Goal: Check status: Check status

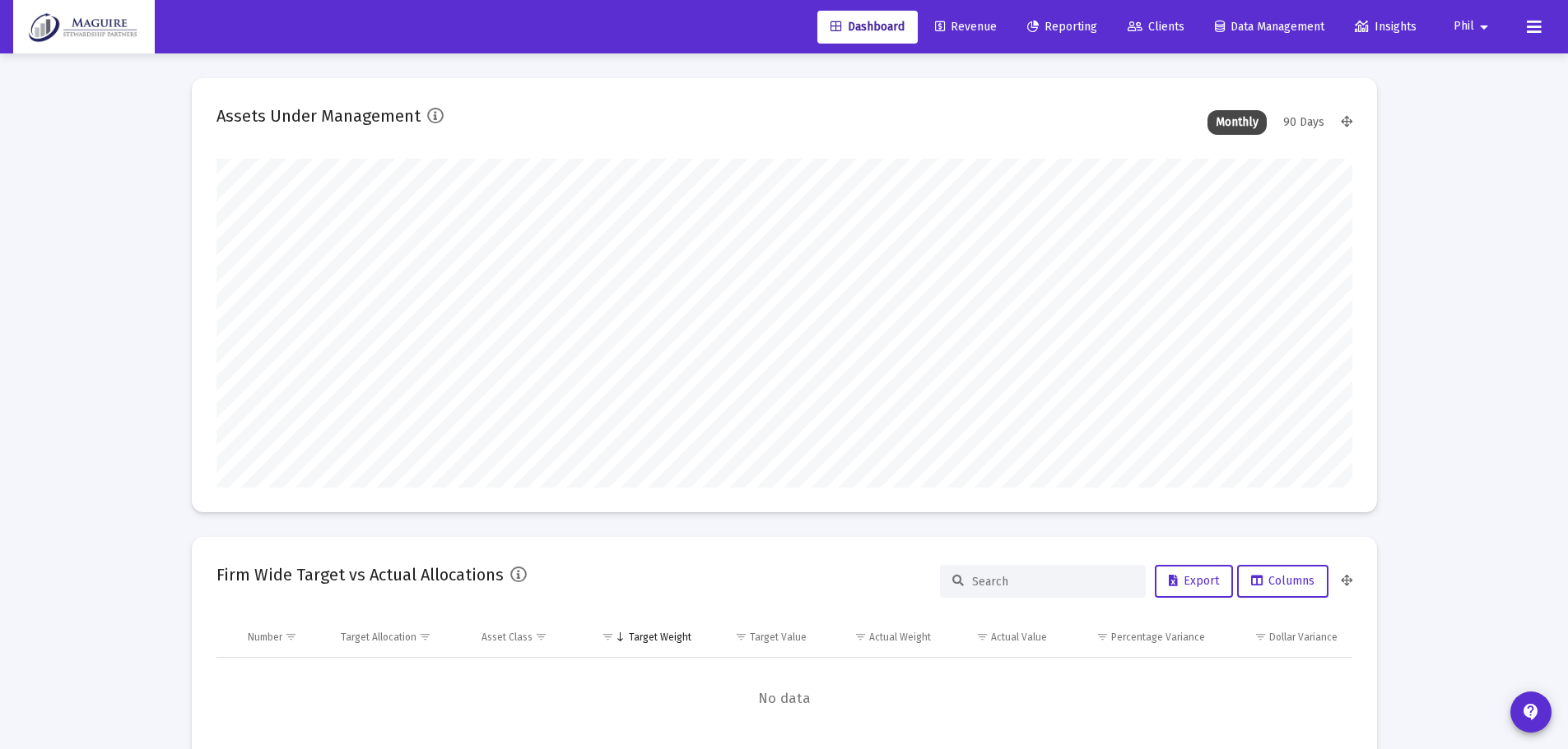
scroll to position [329, 611]
type input "[DATE]"
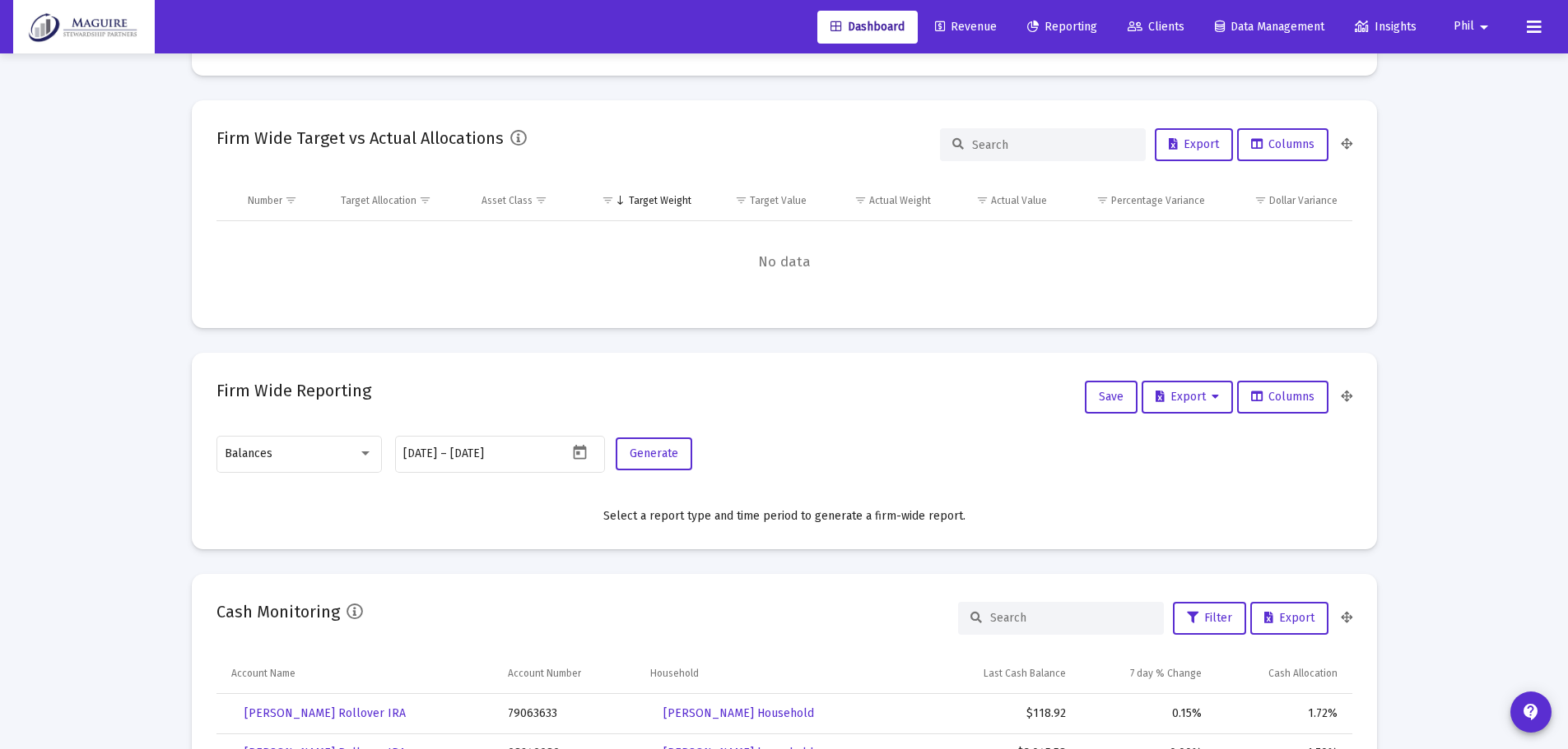
scroll to position [247, 0]
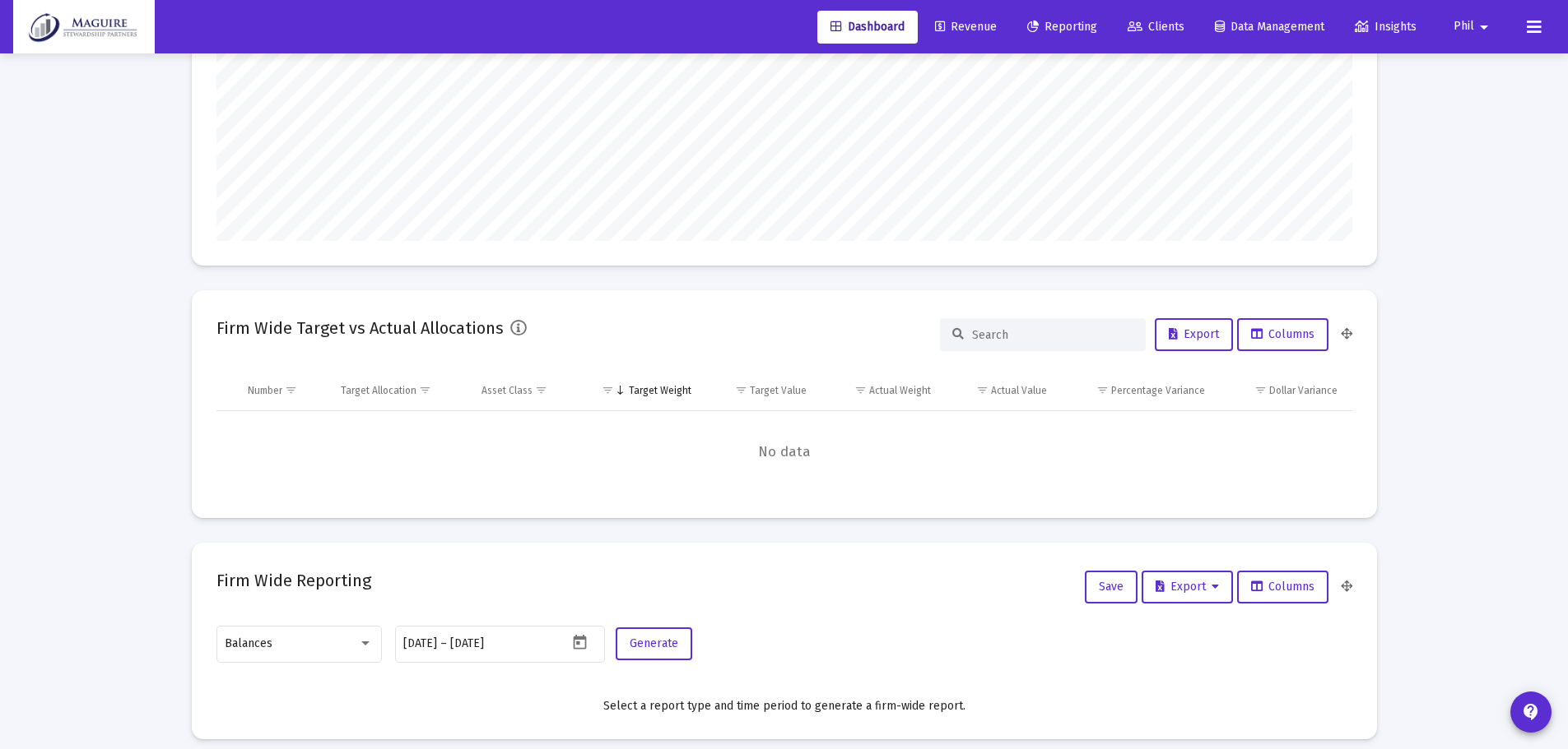
click at [1065, 21] on span "Reporting" at bounding box center [1062, 27] width 70 height 14
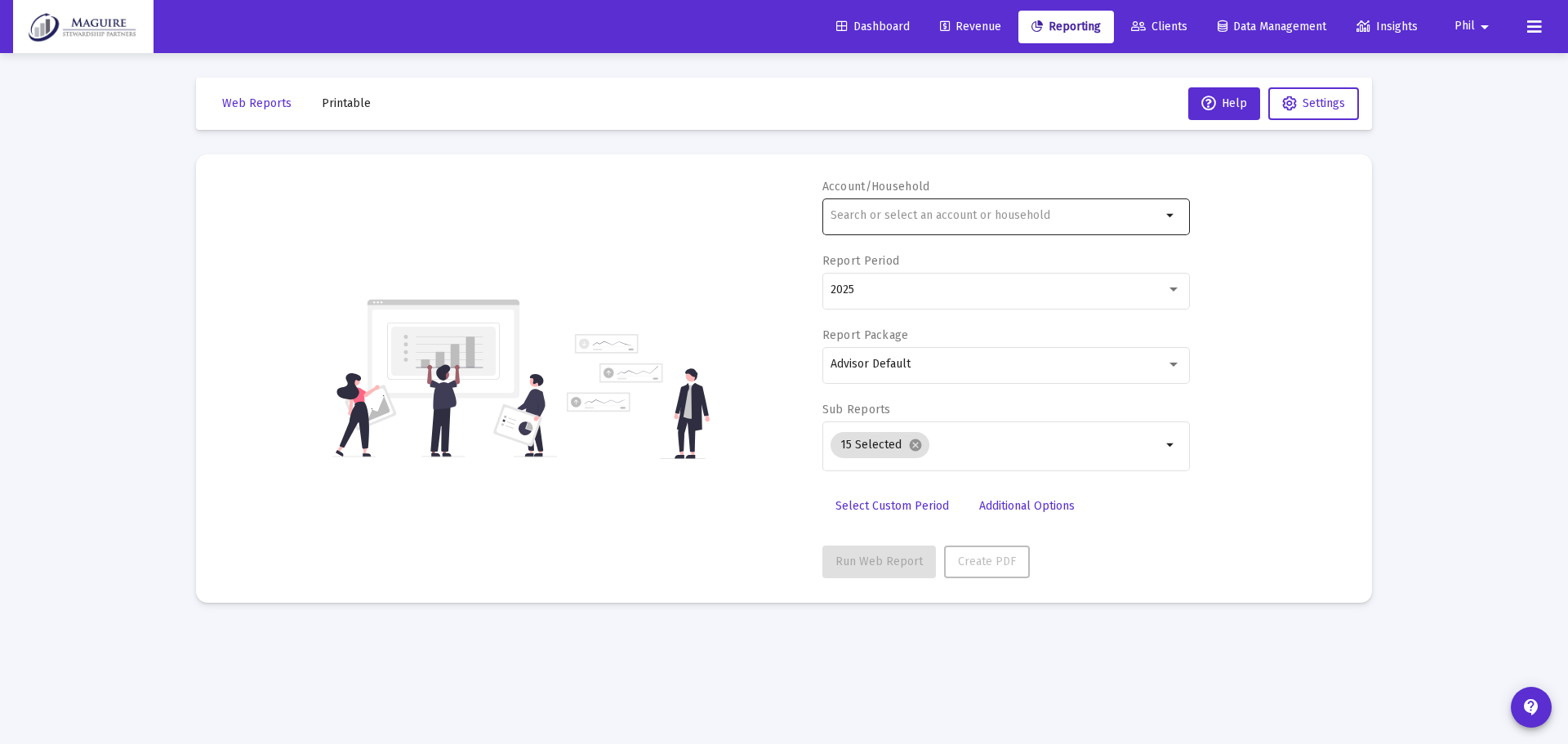
click at [997, 217] on input "text" at bounding box center [995, 215] width 331 height 13
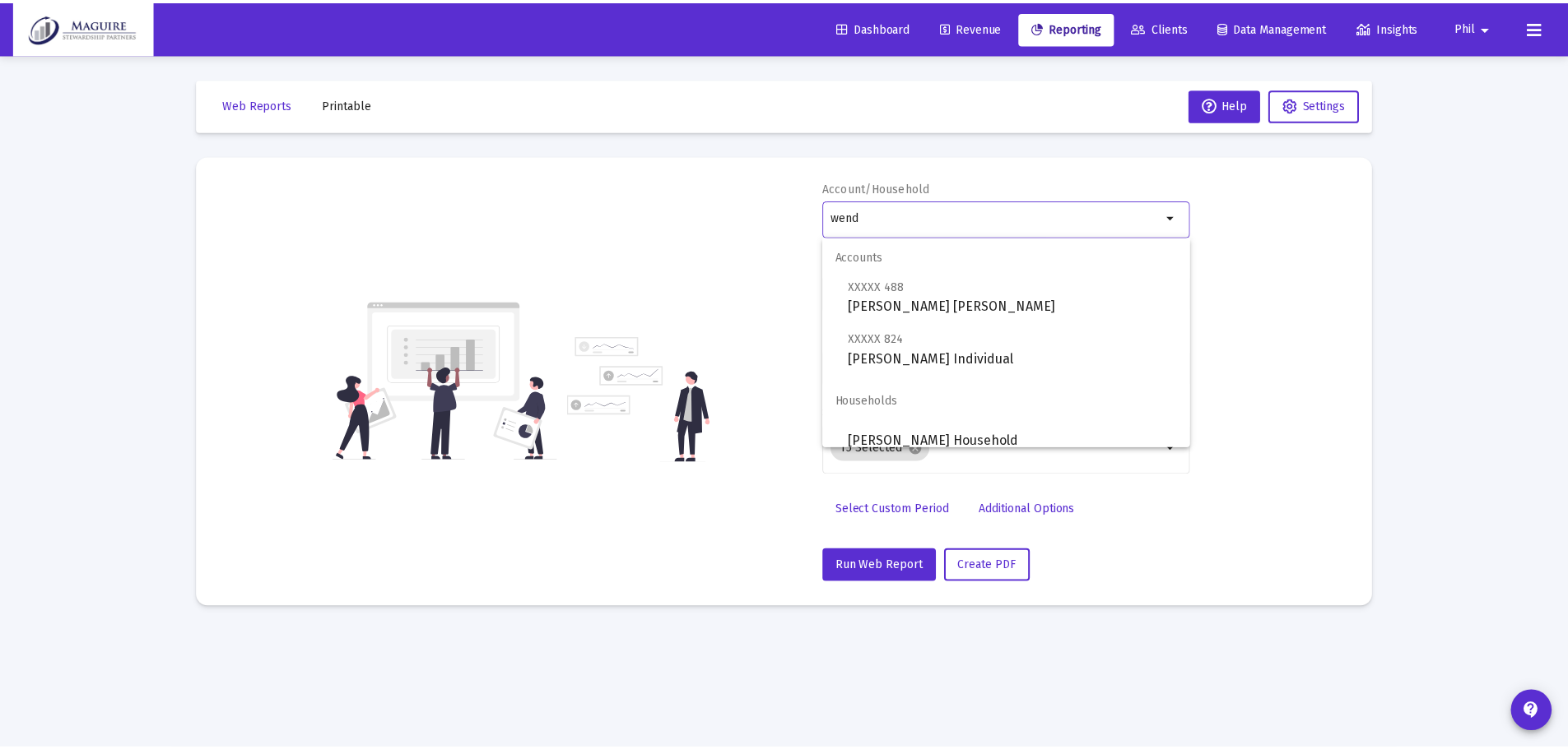
scroll to position [13, 0]
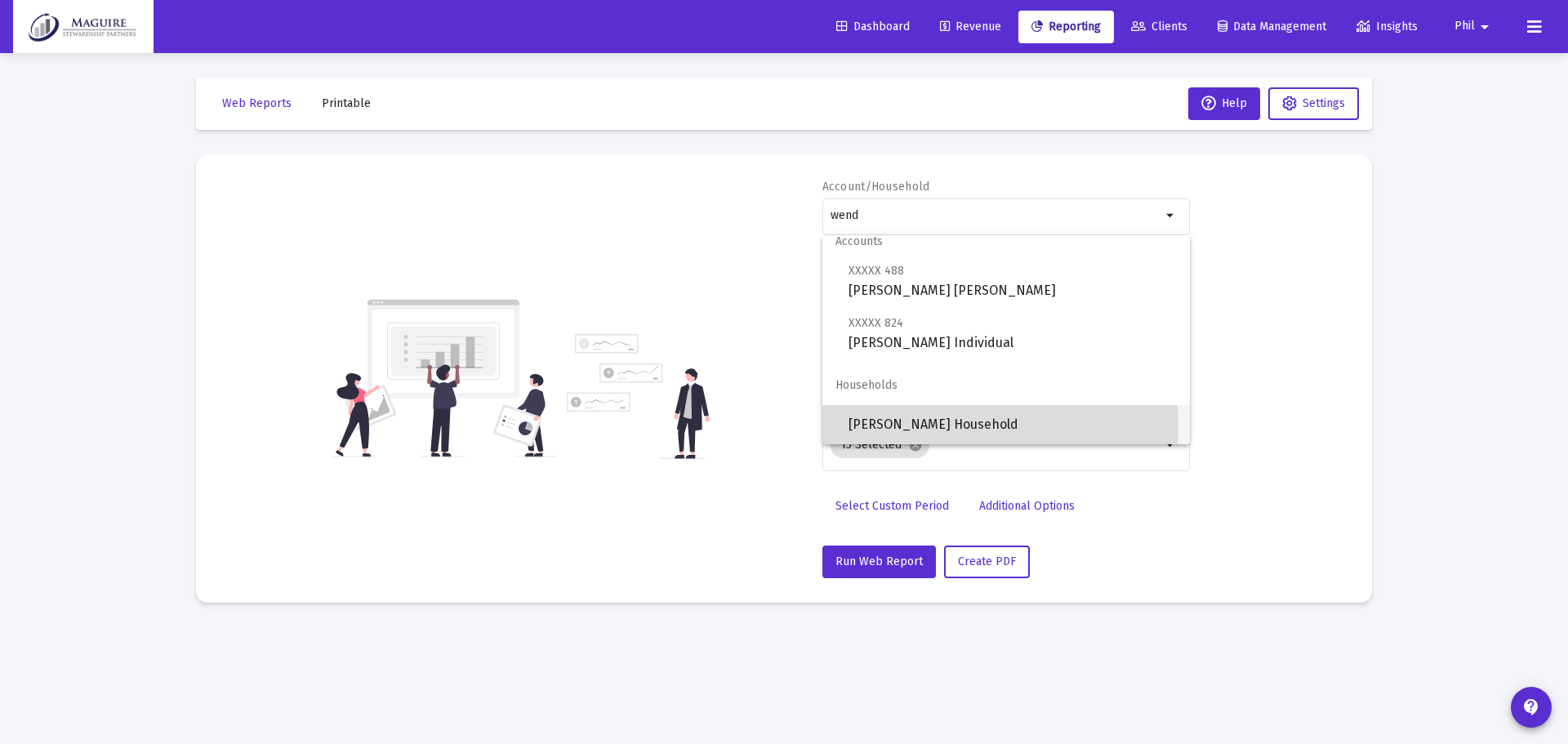
click at [951, 425] on span "[PERSON_NAME] Household" at bounding box center [1012, 425] width 328 height 39
type input "[PERSON_NAME] Household"
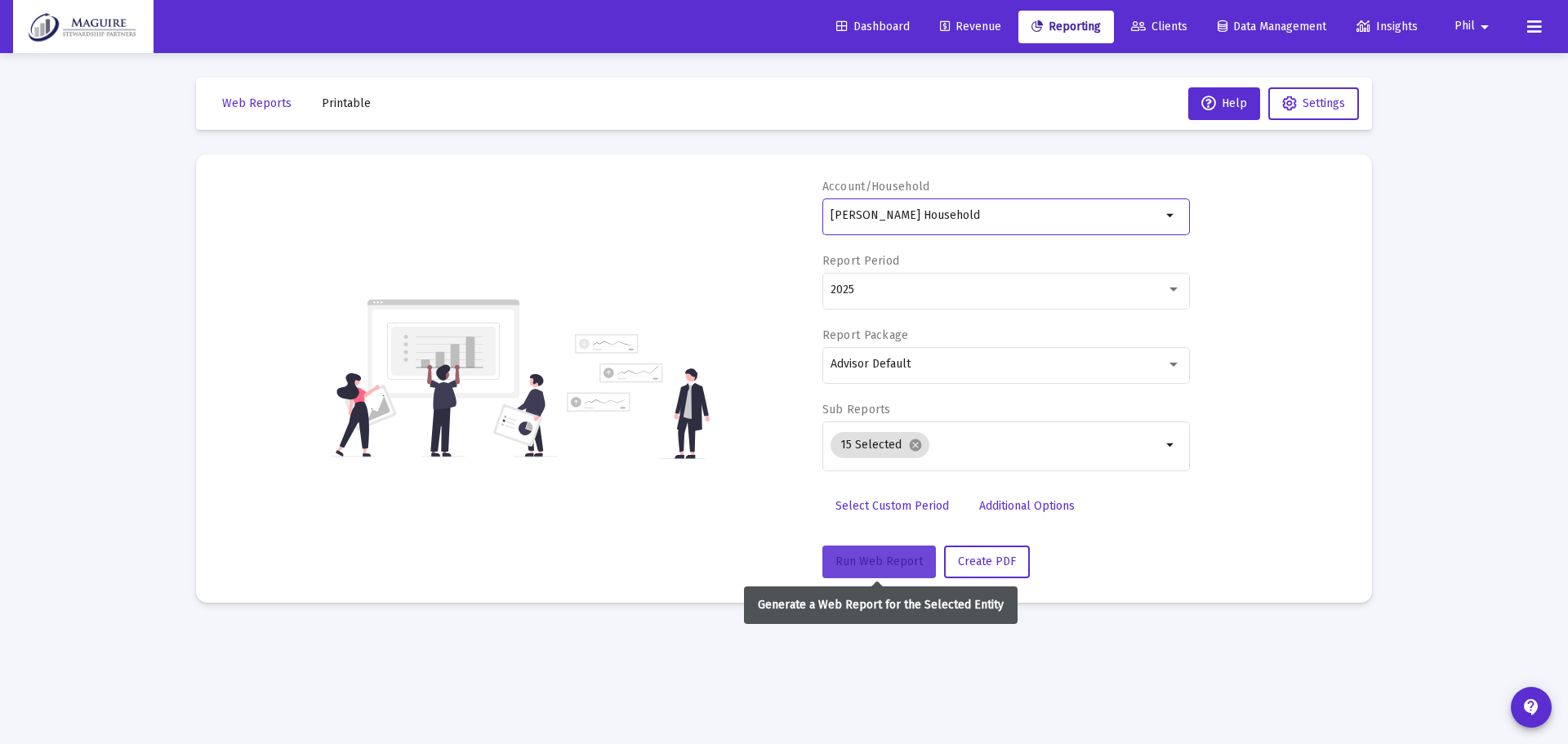
click at [883, 558] on span "Run Web Report" at bounding box center [879, 561] width 88 height 14
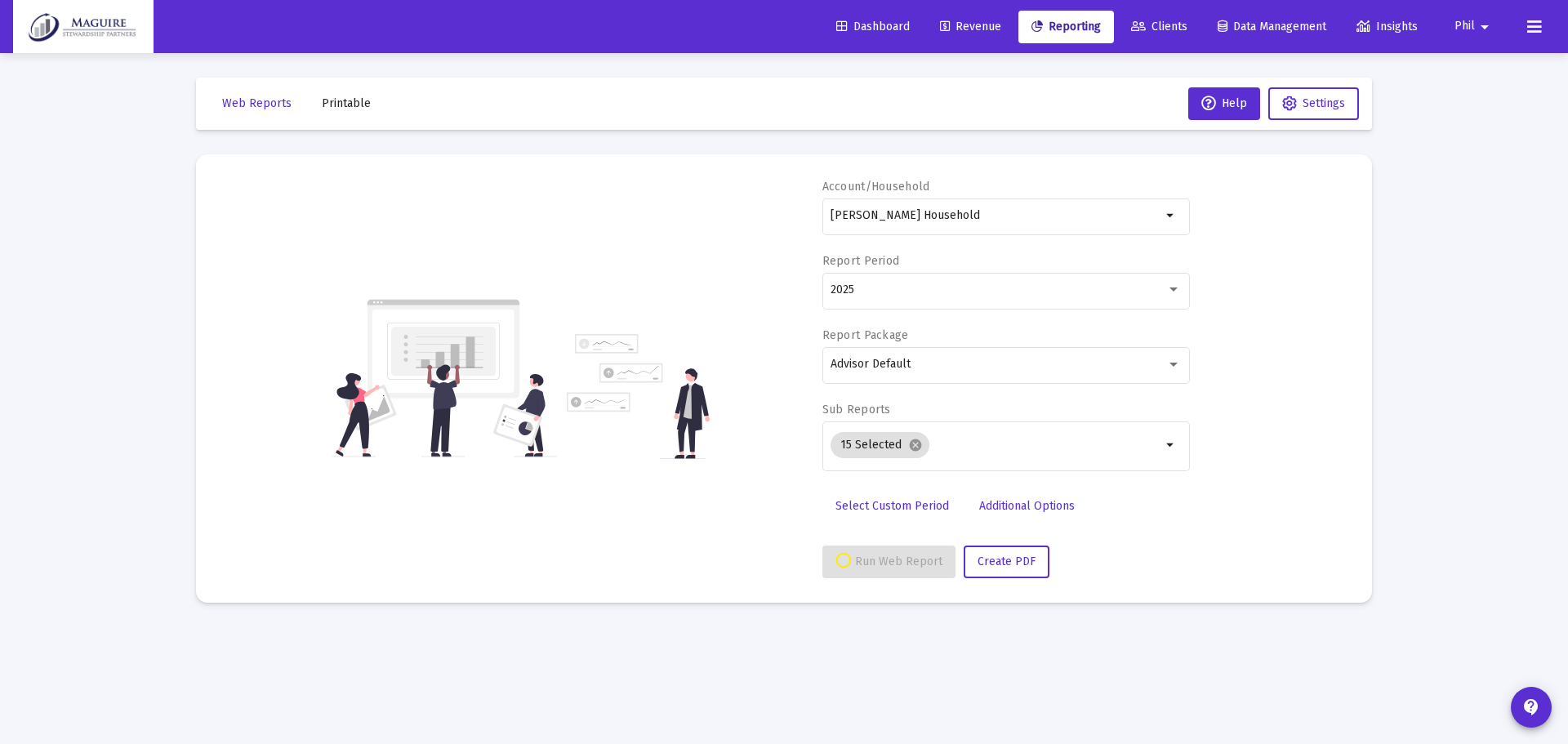
select select "View all"
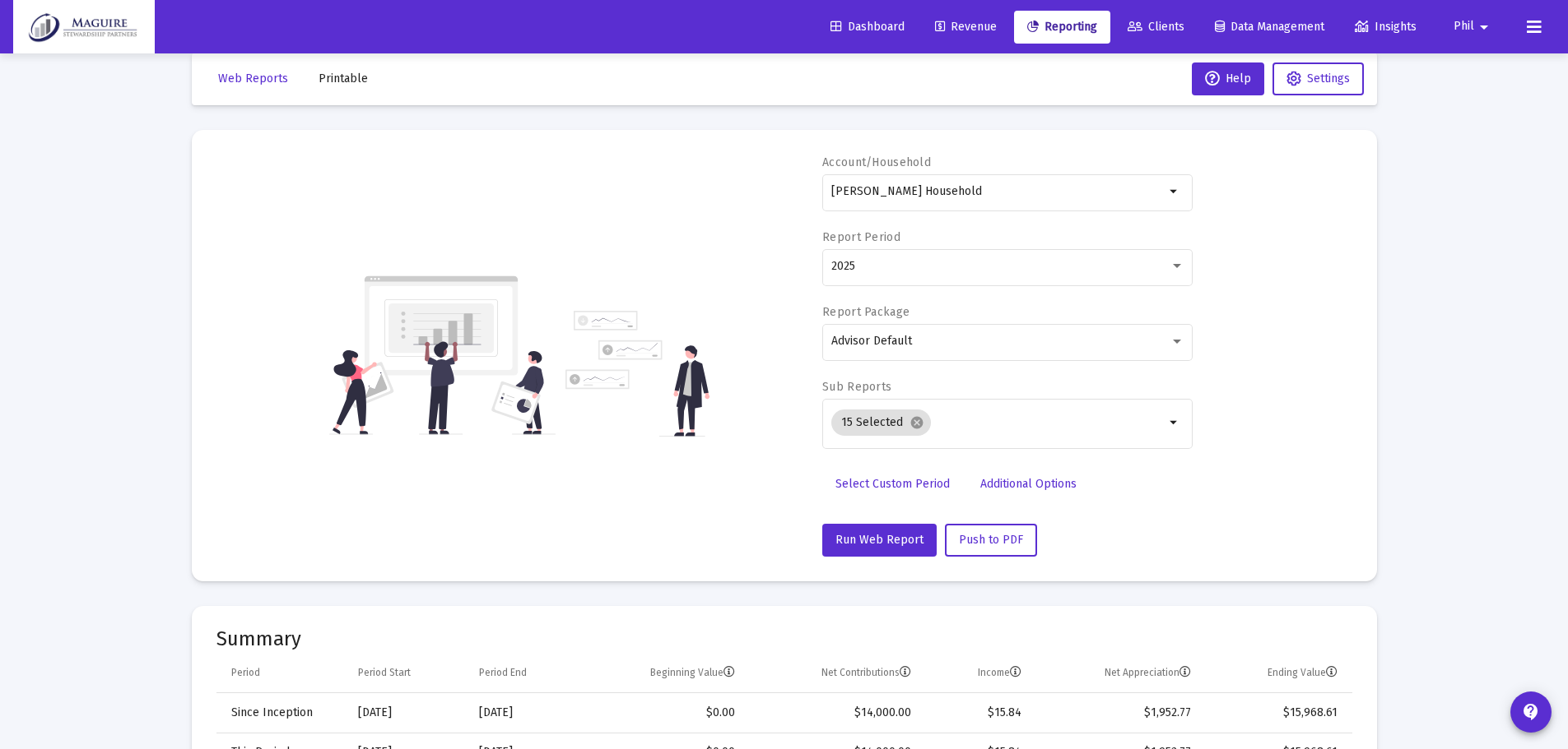
scroll to position [0, 0]
